Goal: Transaction & Acquisition: Purchase product/service

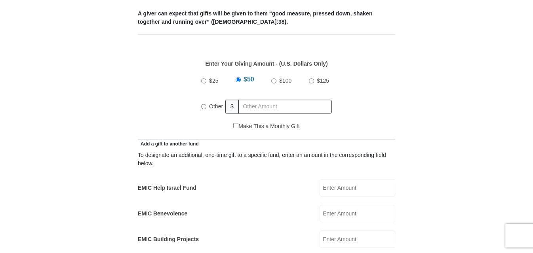
scroll to position [338, 0]
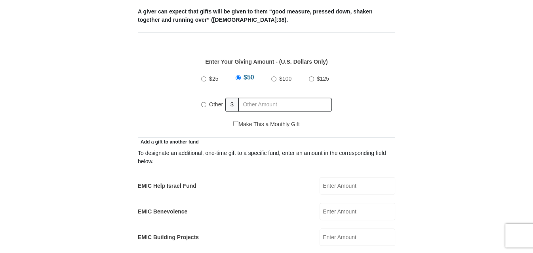
click at [205, 102] on input "Other" at bounding box center [203, 104] width 5 height 5
radio input "true"
type input "300.00"
click at [344, 81] on div "$25 $50 $100 $125 Other $ 300.00" at bounding box center [266, 94] width 249 height 51
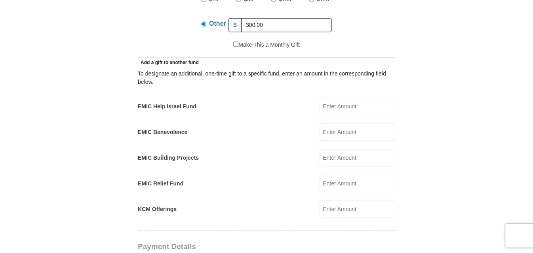
scroll to position [435, 0]
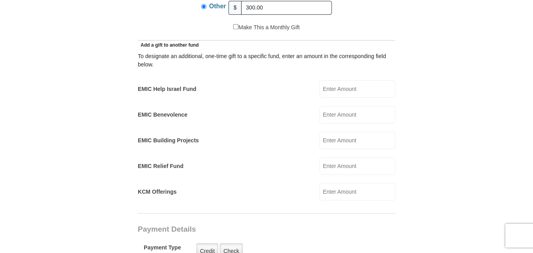
click at [343, 81] on input "EMIC Help Israel Fund" at bounding box center [357, 88] width 76 height 17
type input "300.00"
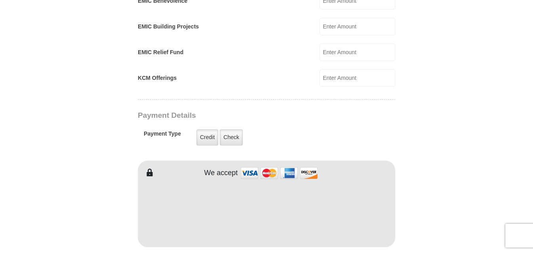
scroll to position [559, 0]
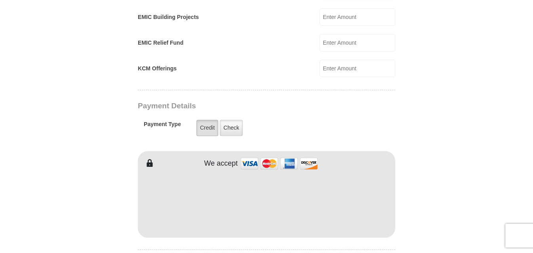
click at [209, 120] on label "Credit" at bounding box center [207, 128] width 22 height 16
click at [0, 0] on input "Credit" at bounding box center [0, 0] width 0 height 0
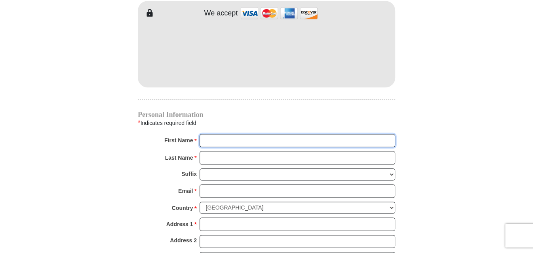
scroll to position [711, 0]
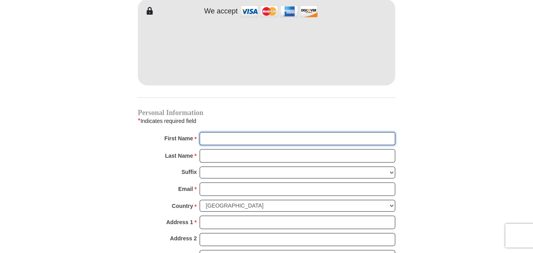
click at [237, 132] on input "First Name *" at bounding box center [297, 138] width 196 height 13
type input "Ann"
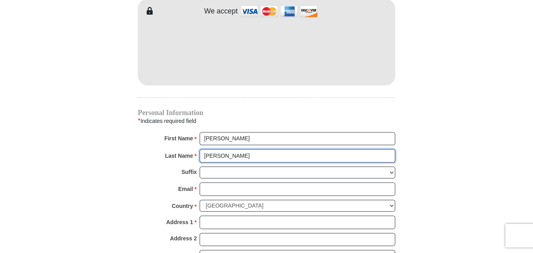
type input "Saffer"
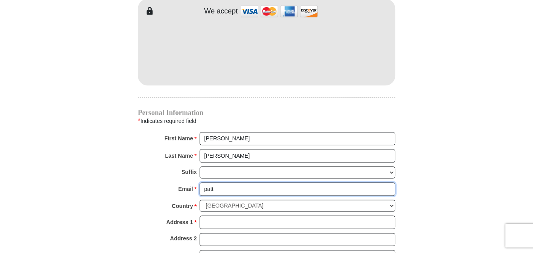
type input "pattersonjp75@yahoo.com"
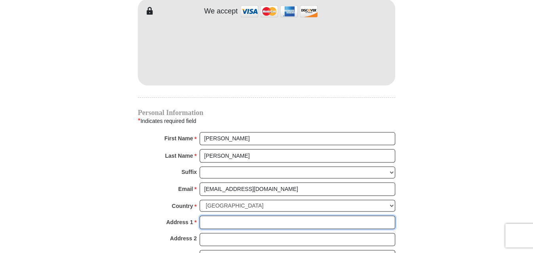
click at [234, 216] on input "Address 1 *" at bounding box center [297, 222] width 196 height 13
type input "P. O. Box 1717"
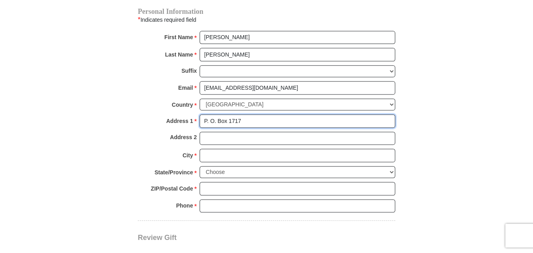
scroll to position [827, 0]
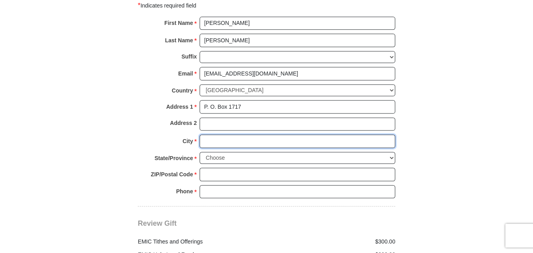
click at [219, 135] on input "City *" at bounding box center [297, 141] width 196 height 13
type input "Weatherford"
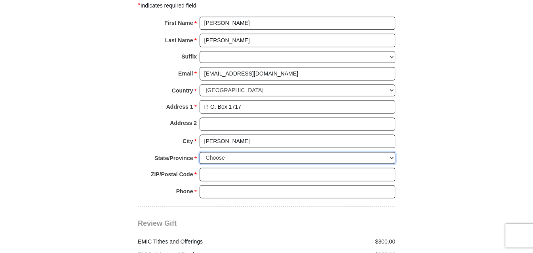
click at [234, 152] on select "Choose Alabama Alaska American Samoa Arizona Arkansas Armed Forces Americas Arm…" at bounding box center [297, 158] width 196 height 12
click at [391, 152] on select "Choose Alabama Alaska American Samoa Arizona Arkansas Armed Forces Americas Arm…" at bounding box center [297, 158] width 196 height 12
click at [237, 152] on select "Choose Alabama Alaska American Samoa Arizona Arkansas Armed Forces Americas Arm…" at bounding box center [297, 158] width 196 height 12
select select "TX"
click at [199, 152] on select "Choose Alabama Alaska American Samoa Arizona Arkansas Armed Forces Americas Arm…" at bounding box center [297, 158] width 196 height 12
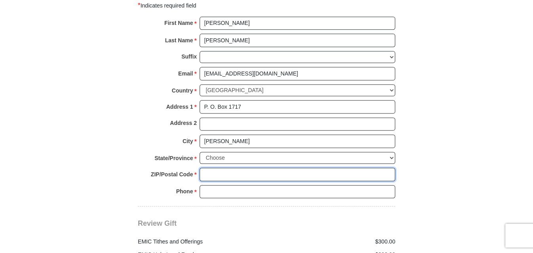
click at [225, 168] on input "ZIP/Postal Code *" at bounding box center [297, 174] width 196 height 13
type input "76086"
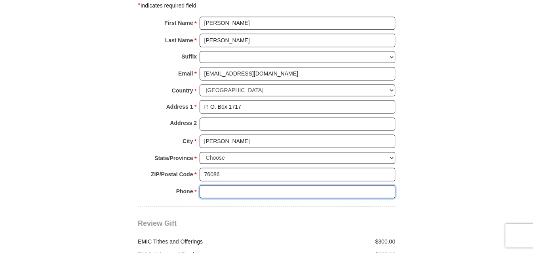
click at [230, 185] on input "Phone * *" at bounding box center [297, 191] width 196 height 13
type input "817-705-3941"
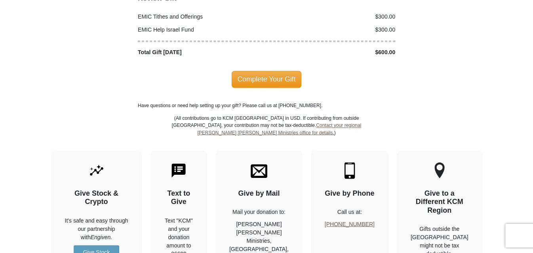
scroll to position [1058, 0]
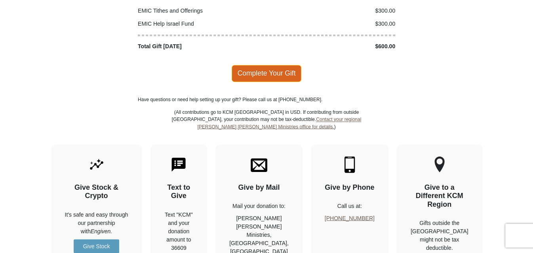
click at [265, 65] on span "Complete Your Gift" at bounding box center [267, 73] width 70 height 17
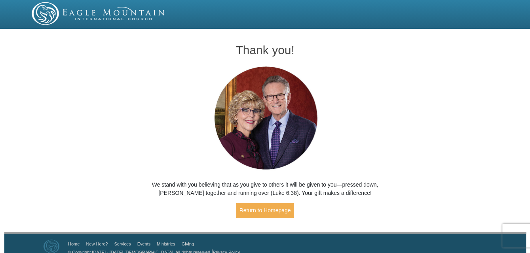
scroll to position [8, 0]
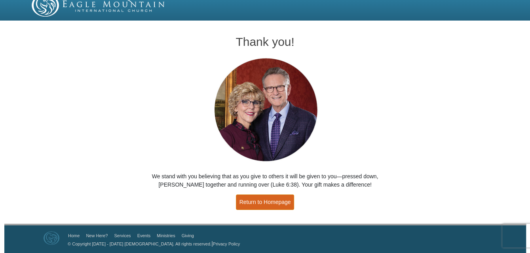
click at [266, 203] on link "Return to Homepage" at bounding box center [265, 202] width 59 height 15
